Goal: Navigation & Orientation: Find specific page/section

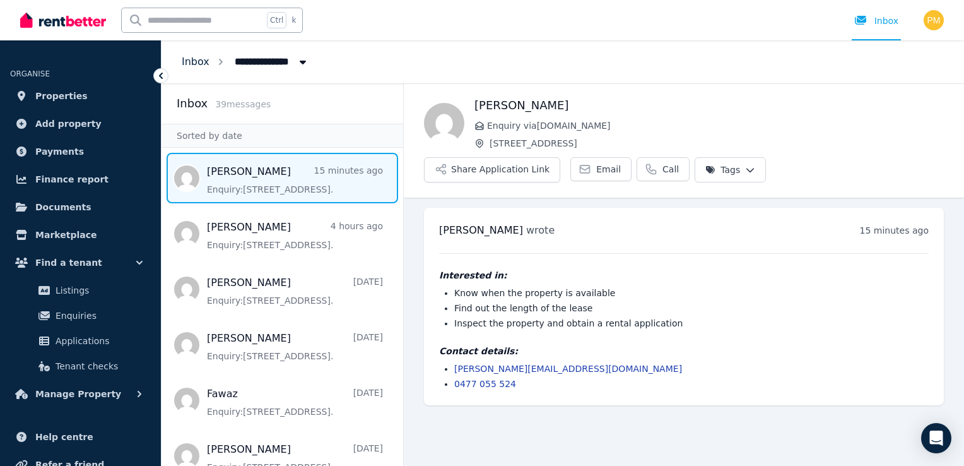
click at [203, 62] on link "Inbox" at bounding box center [196, 62] width 28 height 12
click at [280, 62] on span "All Properties" at bounding box center [276, 60] width 98 height 20
click at [280, 63] on span "All Properties" at bounding box center [276, 60] width 98 height 20
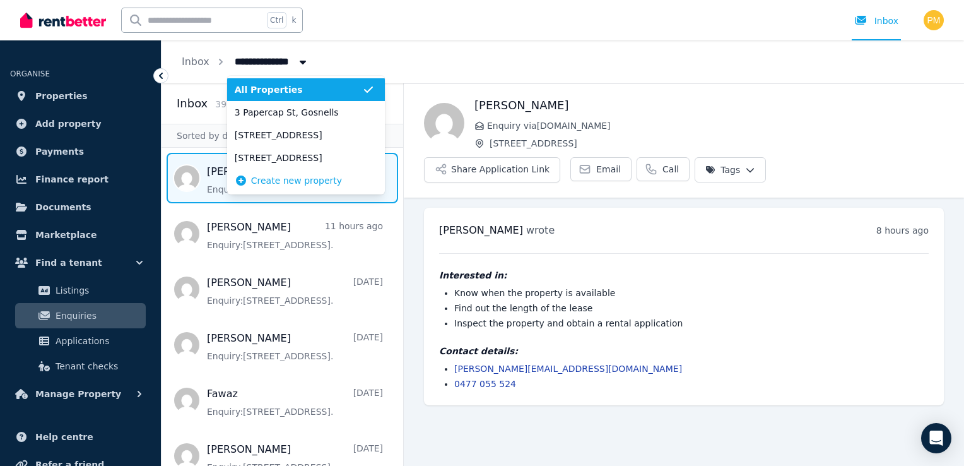
click at [280, 64] on span "All Properties" at bounding box center [276, 60] width 98 height 20
type input "**********"
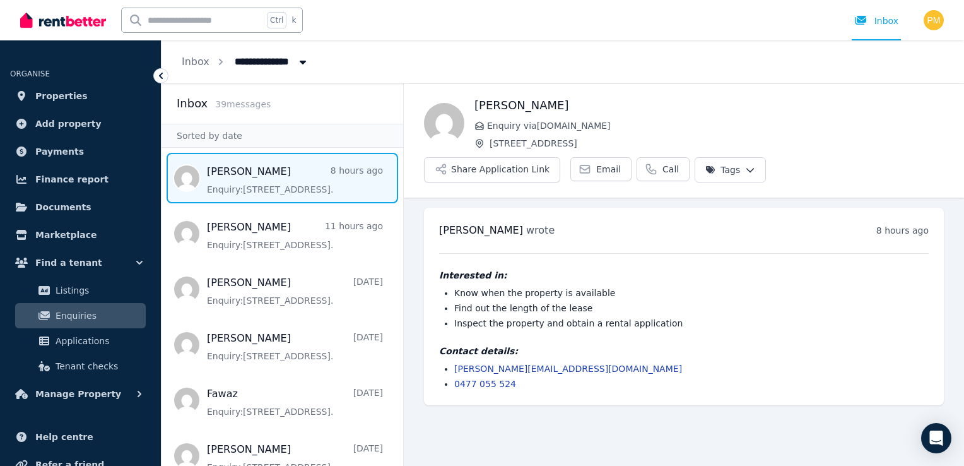
click at [68, 311] on span "Enquiries" at bounding box center [98, 315] width 85 height 15
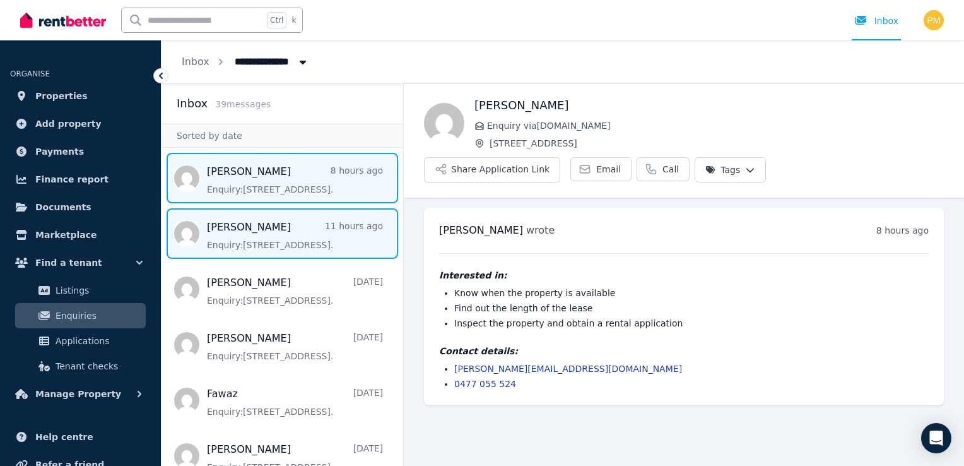
click at [293, 215] on span "Message list" at bounding box center [283, 233] width 242 height 50
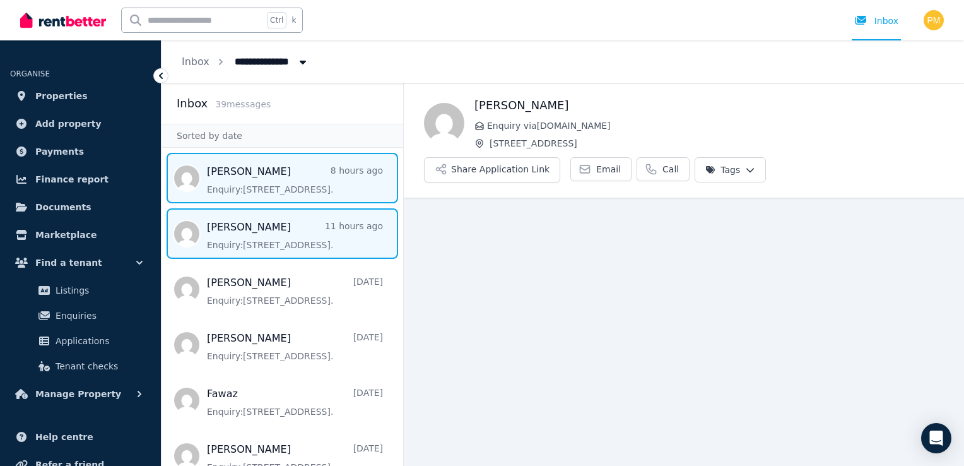
click at [304, 184] on span "Message list" at bounding box center [283, 178] width 242 height 50
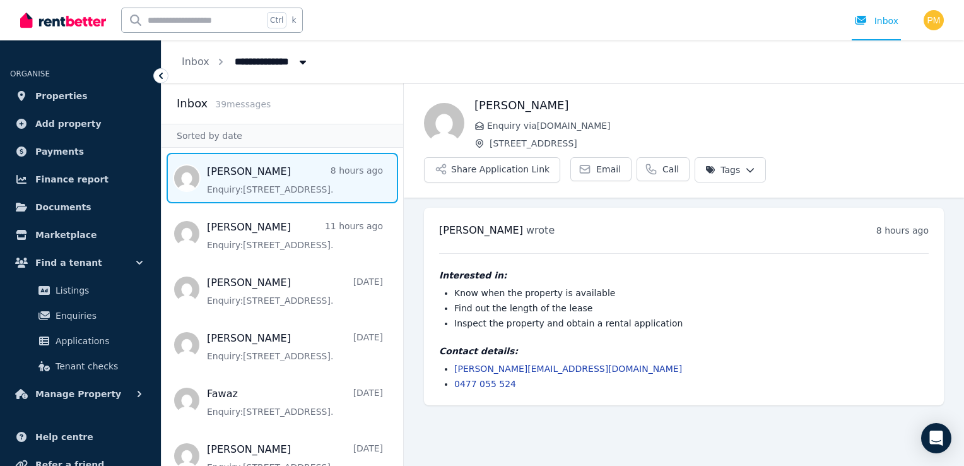
click at [165, 77] on icon at bounding box center [161, 75] width 13 height 13
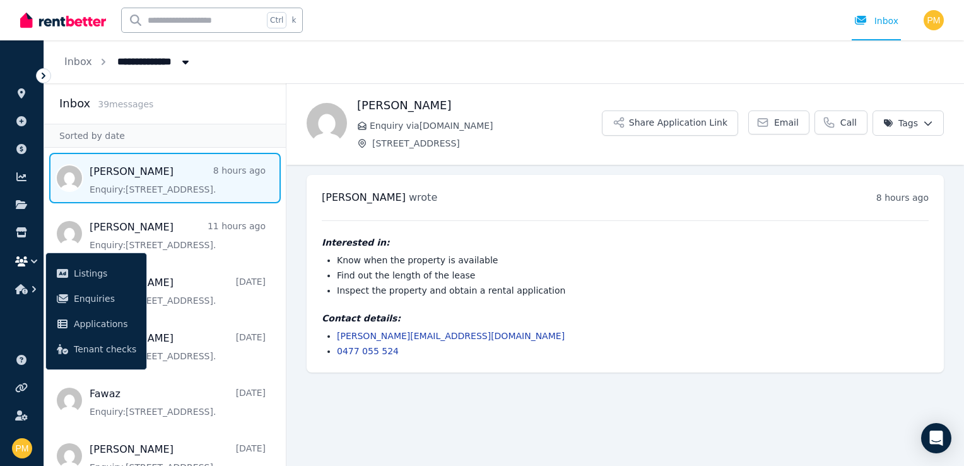
click at [45, 73] on icon at bounding box center [43, 75] width 13 height 13
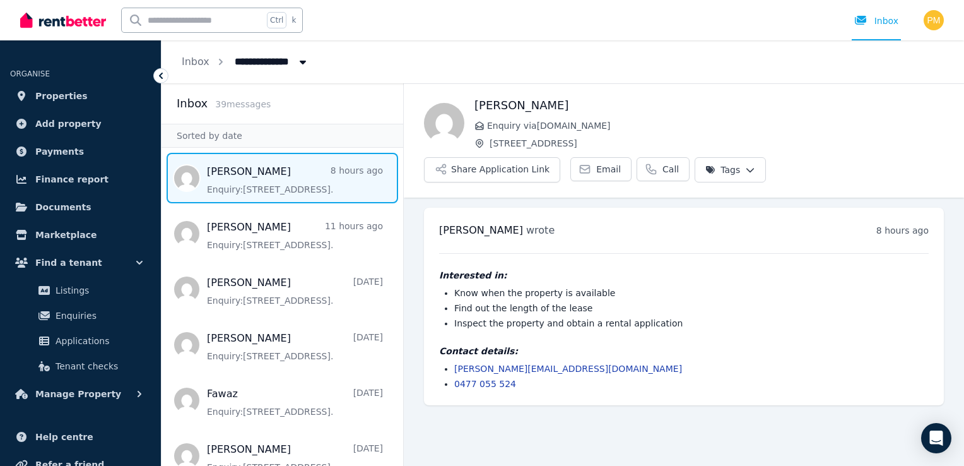
click at [215, 59] on icon "Breadcrumb" at bounding box center [221, 62] width 13 height 13
click at [216, 62] on icon "Breadcrumb" at bounding box center [221, 62] width 13 height 13
click at [899, 19] on link "Inbox" at bounding box center [876, 20] width 49 height 40
click at [887, 20] on div "Inbox" at bounding box center [877, 21] width 44 height 13
click at [45, 100] on span "Properties" at bounding box center [61, 95] width 52 height 15
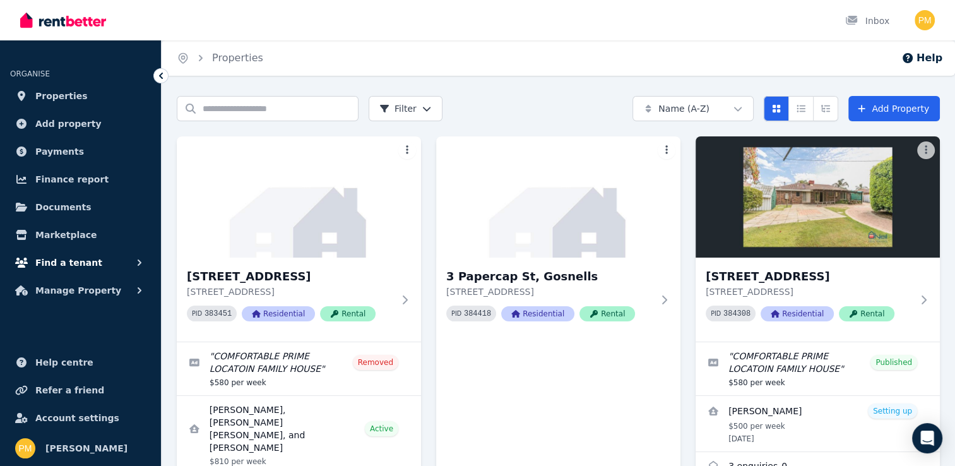
click at [69, 261] on span "Find a tenant" at bounding box center [68, 262] width 67 height 15
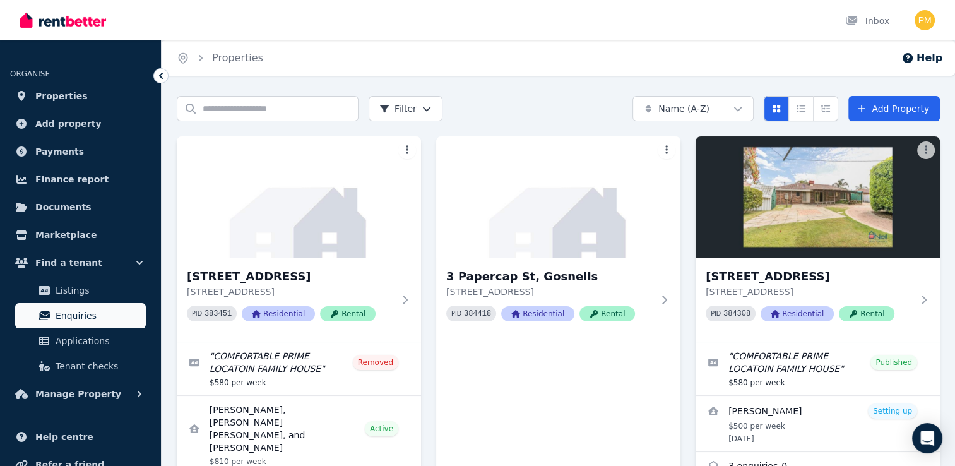
click at [74, 313] on span "Enquiries" at bounding box center [98, 315] width 85 height 15
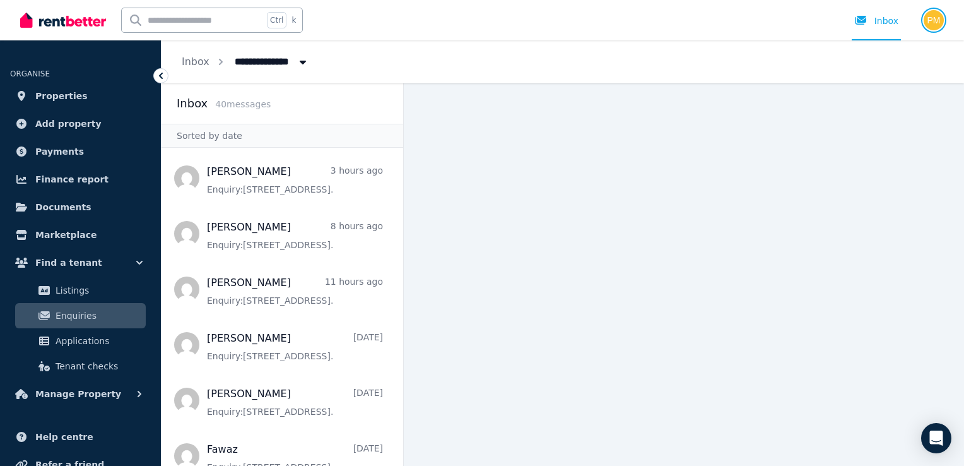
click at [934, 20] on img "button" at bounding box center [934, 20] width 20 height 20
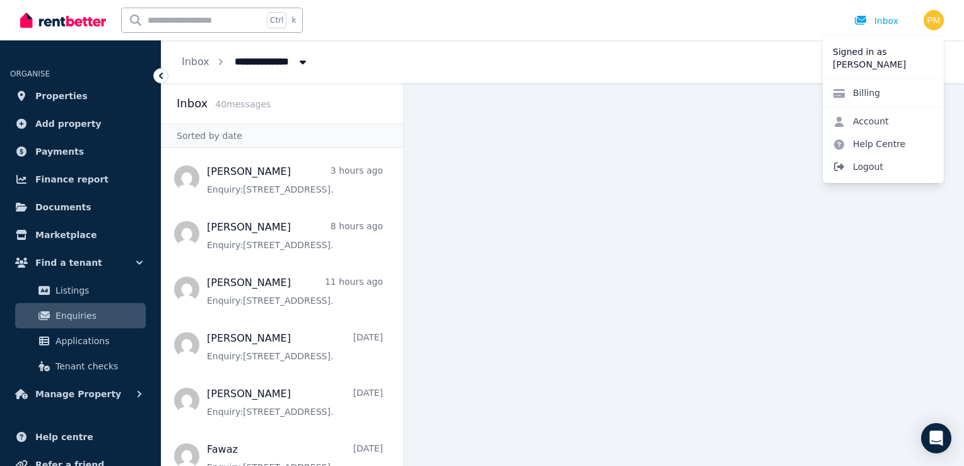
click at [867, 163] on span "Logout" at bounding box center [883, 166] width 121 height 23
